Goal: Navigation & Orientation: Understand site structure

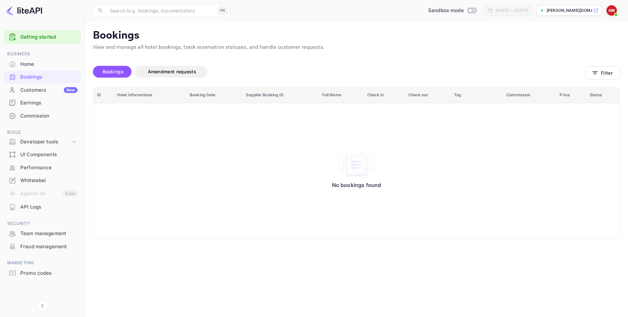
click at [28, 88] on div "Customers New" at bounding box center [48, 90] width 57 height 8
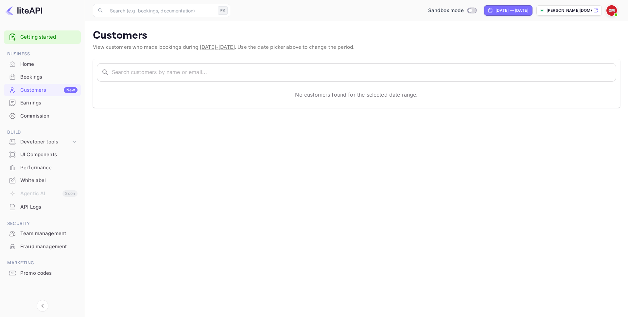
click at [38, 63] on div "Home" at bounding box center [48, 65] width 57 height 8
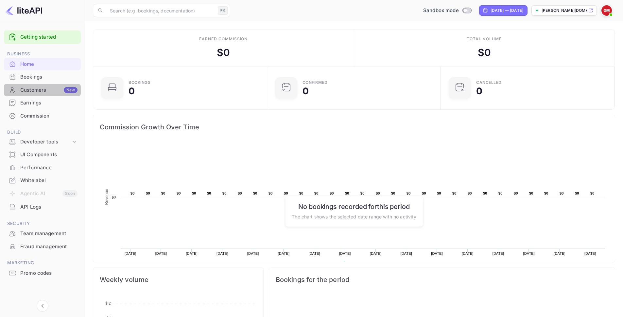
click at [44, 91] on div "Customers New" at bounding box center [48, 90] width 57 height 8
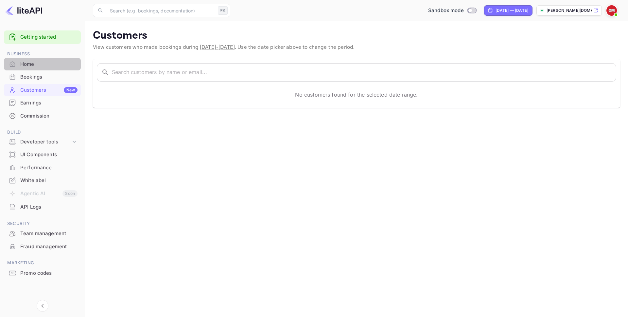
click at [45, 66] on div "Home" at bounding box center [48, 65] width 57 height 8
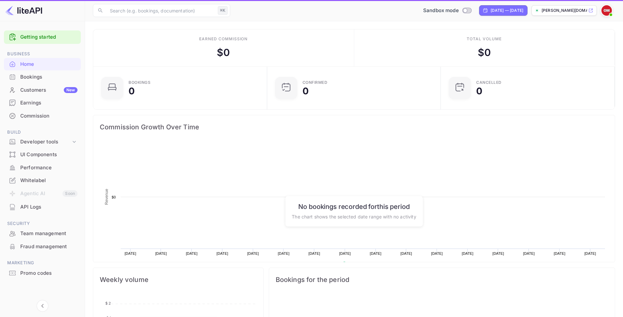
scroll to position [101, 165]
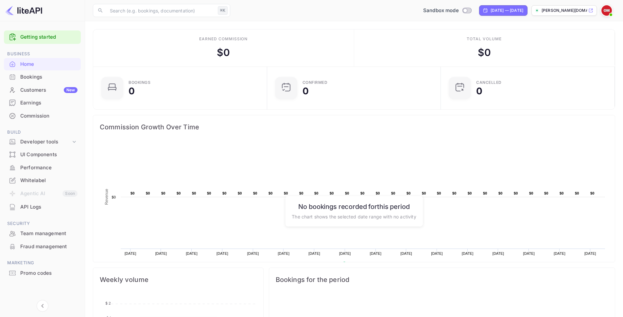
click at [41, 77] on div "Bookings" at bounding box center [48, 77] width 57 height 8
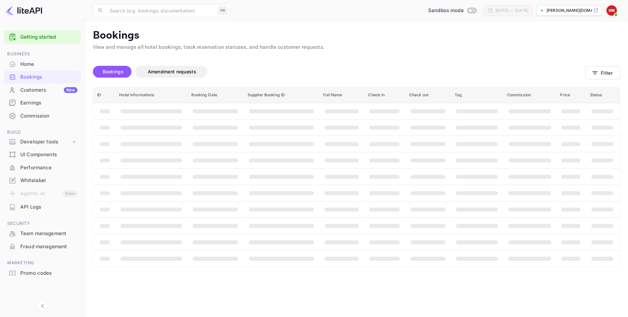
click at [38, 94] on div "Customers New" at bounding box center [42, 90] width 77 height 13
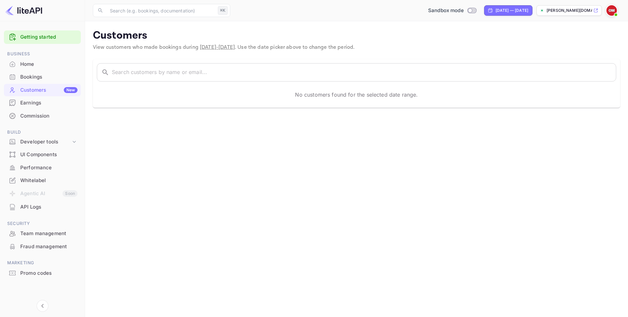
click at [42, 181] on div "Whitelabel" at bounding box center [48, 181] width 57 height 8
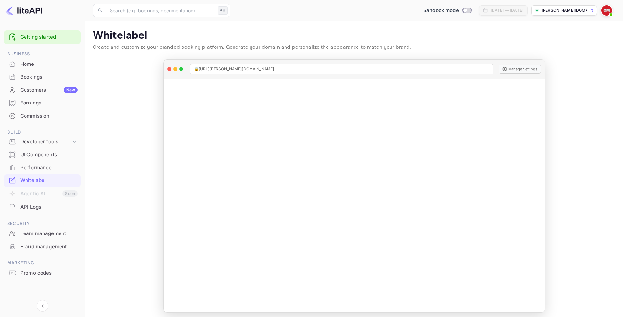
click at [35, 235] on div "Team management" at bounding box center [48, 234] width 57 height 8
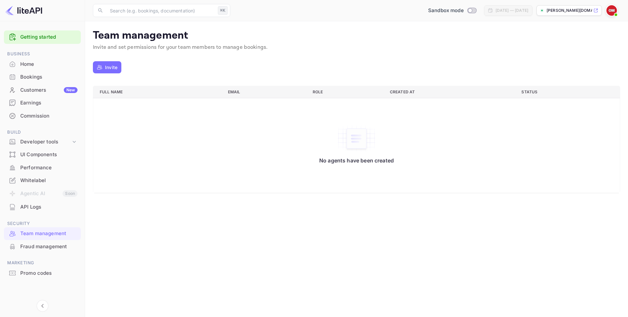
click at [42, 70] on li "Bookings" at bounding box center [42, 76] width 77 height 13
click at [32, 64] on div "Home" at bounding box center [48, 65] width 57 height 8
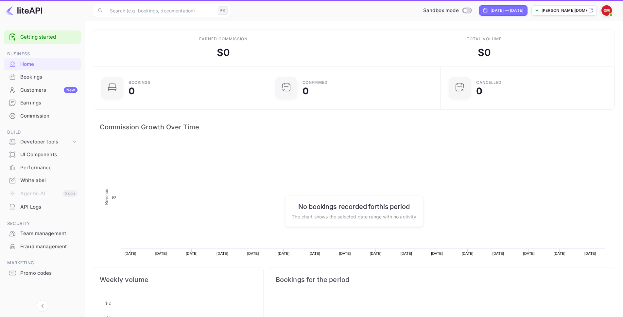
scroll to position [101, 165]
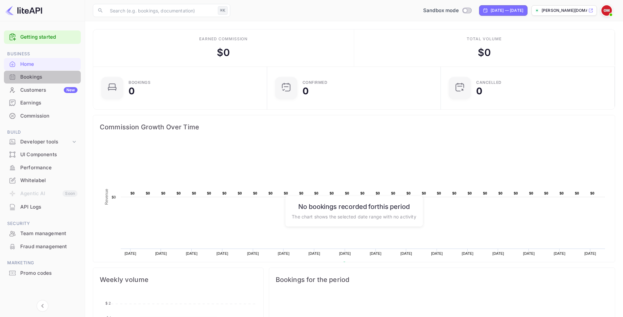
click at [35, 75] on div "Bookings" at bounding box center [48, 77] width 57 height 8
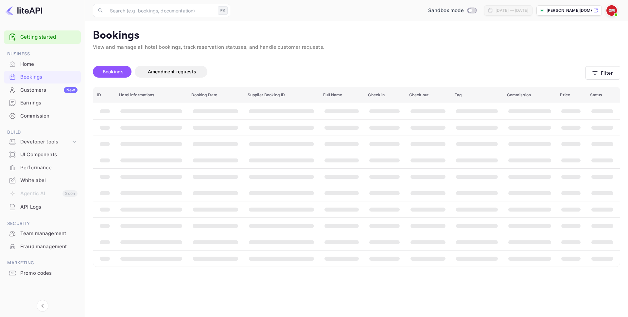
click at [40, 88] on div "Customers New" at bounding box center [48, 90] width 57 height 8
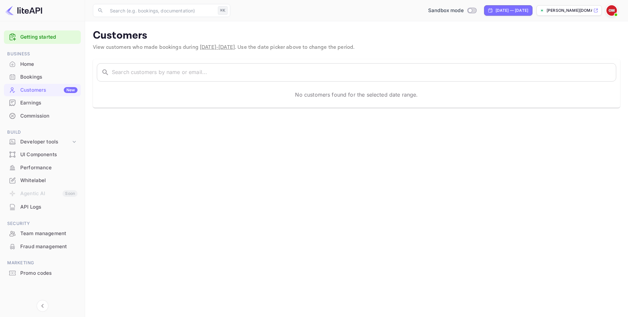
click at [614, 9] on img at bounding box center [612, 10] width 10 height 10
click at [568, 48] on div "Settings" at bounding box center [579, 52] width 75 height 16
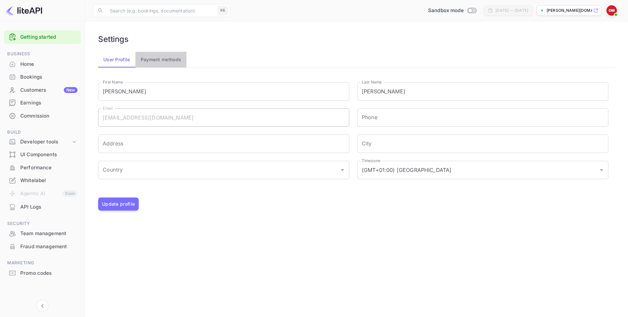
click at [169, 62] on button "Payment methods" at bounding box center [160, 60] width 51 height 16
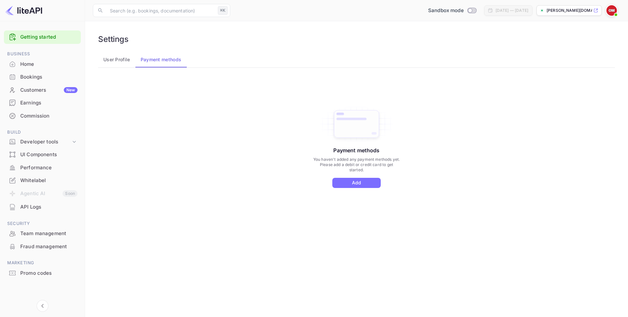
click at [126, 61] on button "User Profile" at bounding box center [116, 60] width 37 height 16
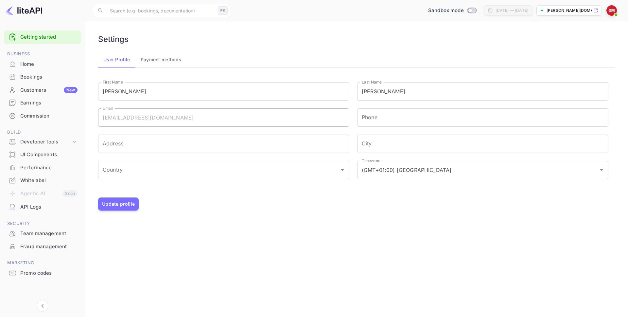
click at [47, 66] on div "Home" at bounding box center [48, 65] width 57 height 8
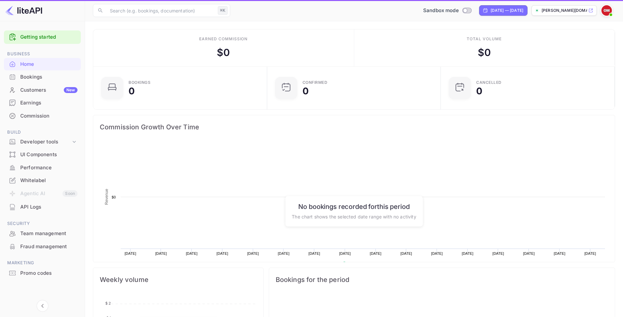
scroll to position [101, 165]
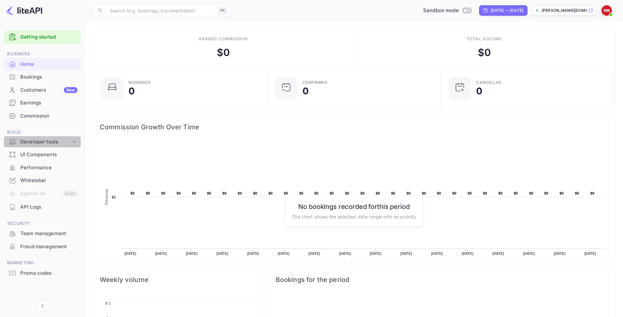
click at [48, 142] on div "Developer tools" at bounding box center [45, 142] width 51 height 8
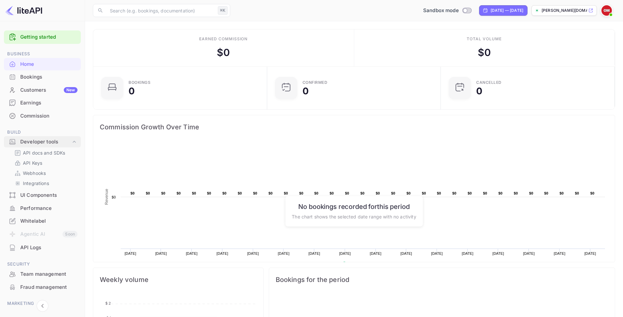
click at [48, 142] on div "Developer tools" at bounding box center [45, 142] width 51 height 8
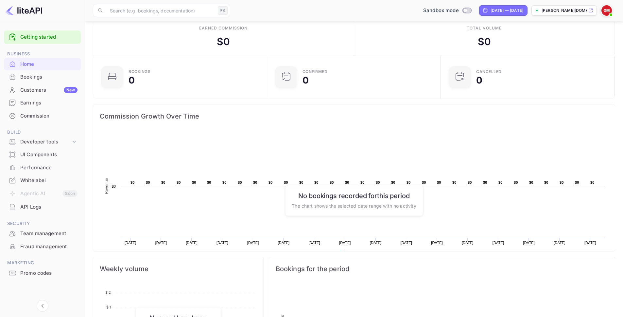
scroll to position [0, 0]
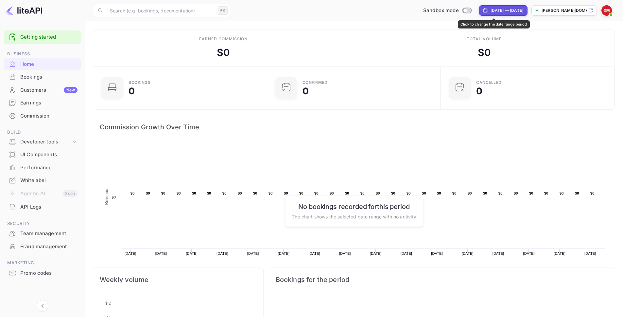
click at [491, 11] on div "[DATE] — [DATE]" at bounding box center [507, 11] width 33 height 6
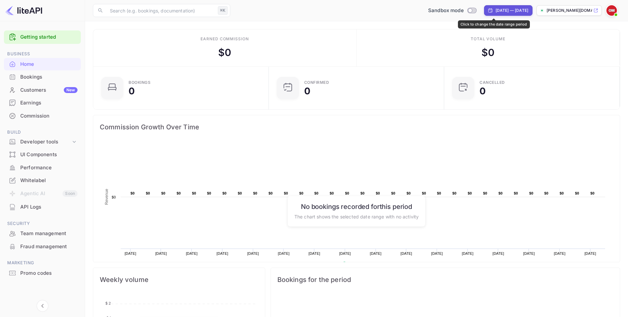
select select "7"
select select "2025"
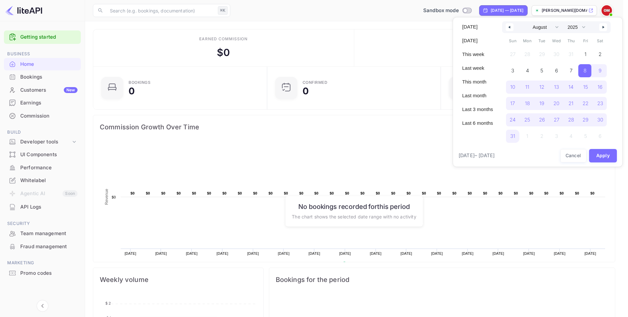
click at [486, 12] on div at bounding box center [314, 158] width 628 height 317
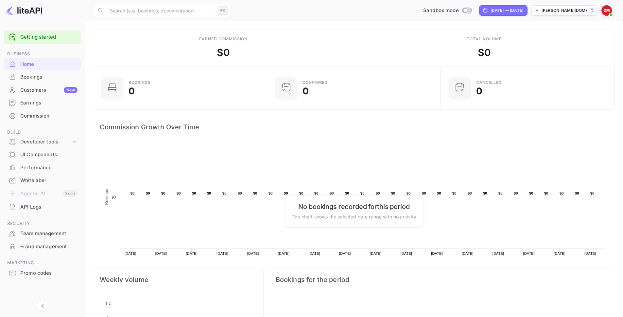
scroll to position [5, 5]
click at [28, 76] on div "Bookings" at bounding box center [48, 77] width 57 height 8
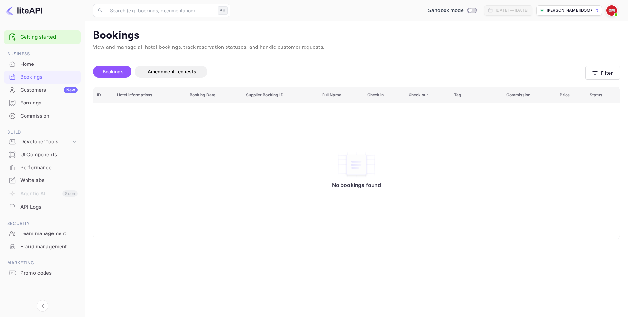
click at [46, 90] on div "Customers New" at bounding box center [48, 90] width 57 height 8
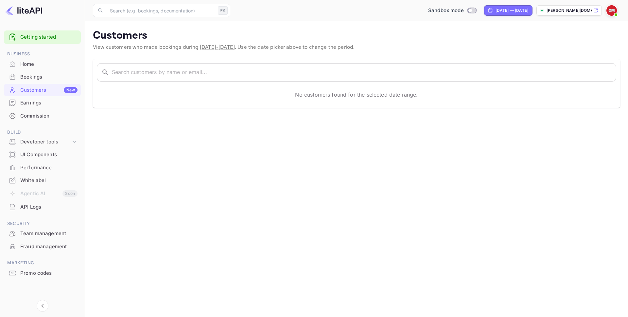
click at [40, 108] on div "Earnings" at bounding box center [42, 103] width 77 height 13
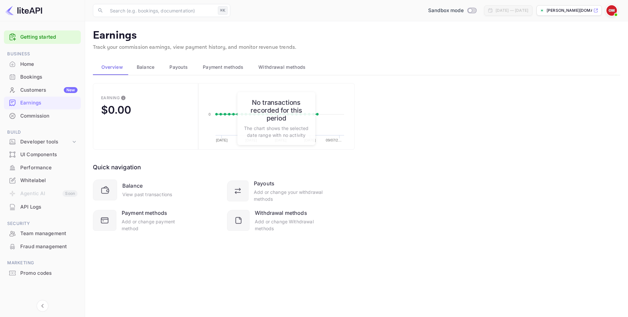
click at [41, 118] on div "Commission" at bounding box center [48, 116] width 57 height 8
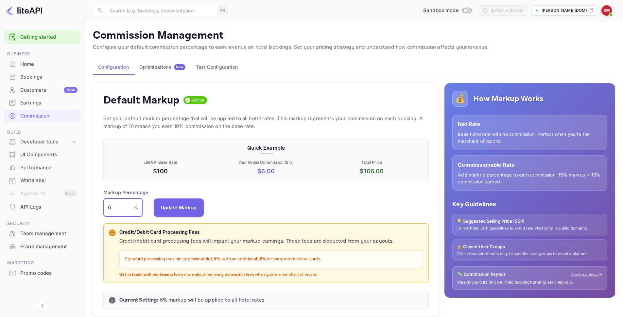
drag, startPoint x: 123, startPoint y: 207, endPoint x: 102, endPoint y: 205, distance: 21.4
click at [102, 205] on div "Default Markup Active Set your default markup percentage that will be applied t…" at bounding box center [266, 199] width 346 height 233
click at [102, 191] on div "Default Markup Active Set your default markup percentage that will be applied t…" at bounding box center [266, 199] width 346 height 233
